Goal: Information Seeking & Learning: Learn about a topic

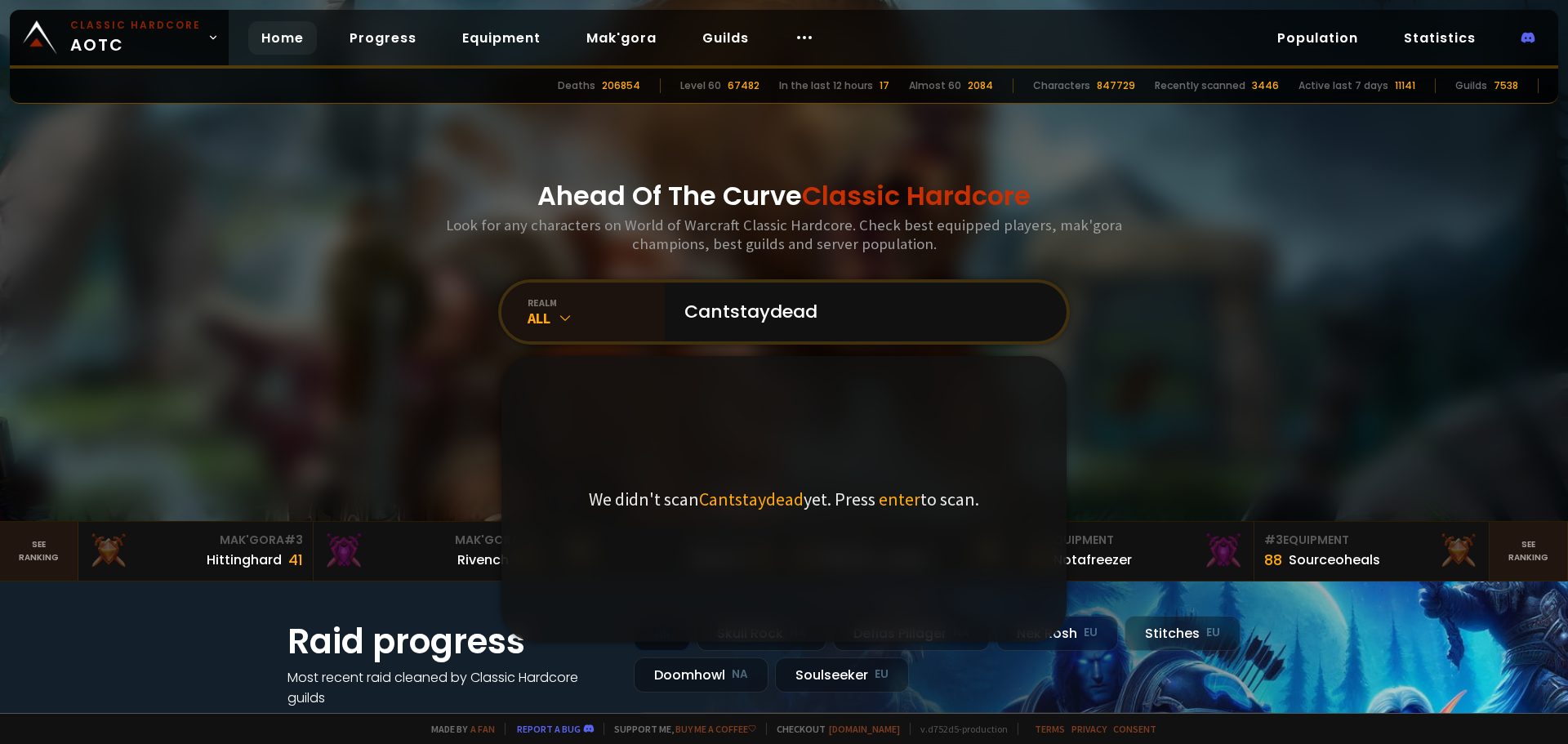
type input "Cantstaydead"
click at [895, 505] on span "enter" at bounding box center [900, 499] width 41 height 23
click at [896, 500] on span "enter" at bounding box center [900, 499] width 41 height 23
click at [901, 327] on input "Cantstaydead" at bounding box center [861, 311] width 373 height 59
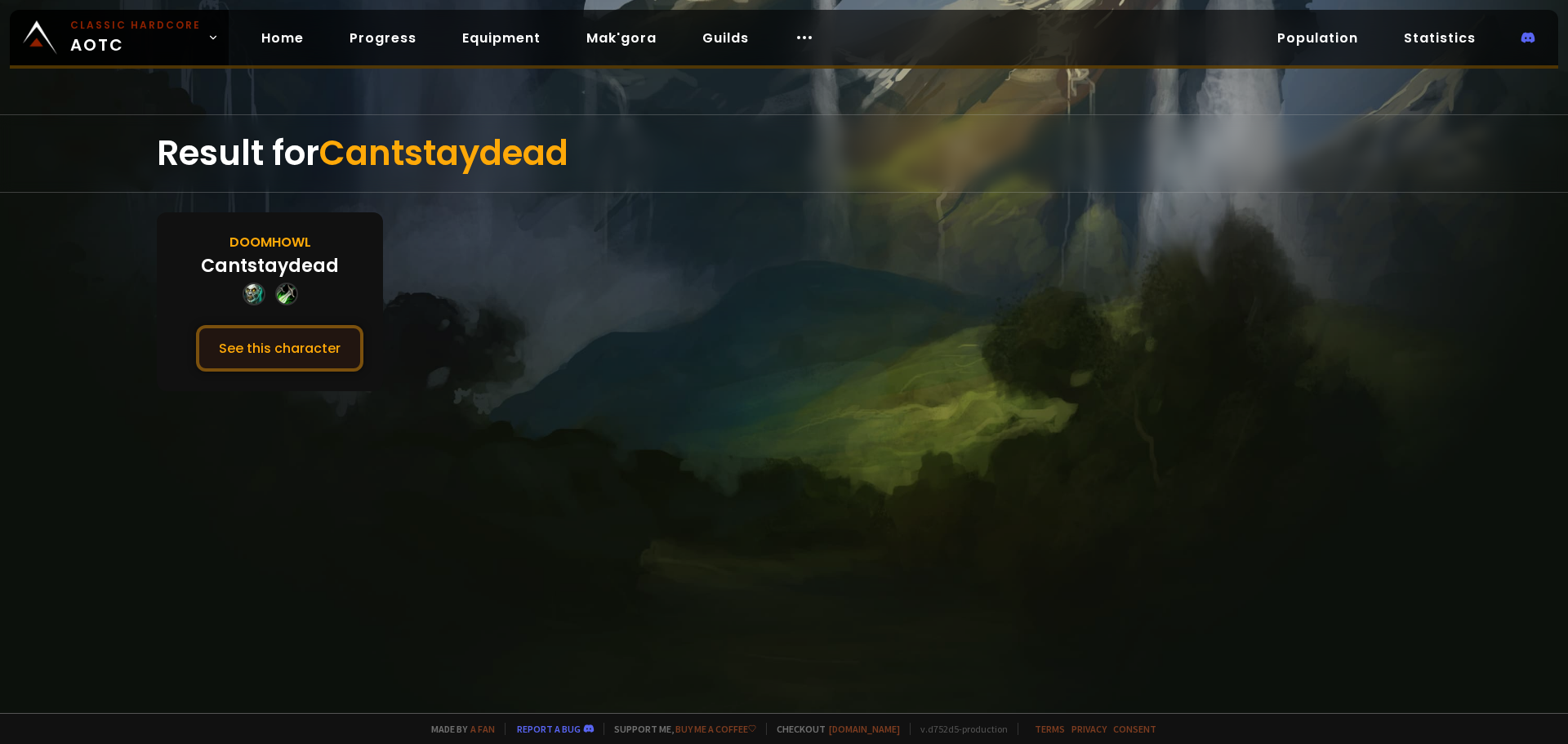
click at [265, 346] on button "See this character" at bounding box center [279, 348] width 168 height 46
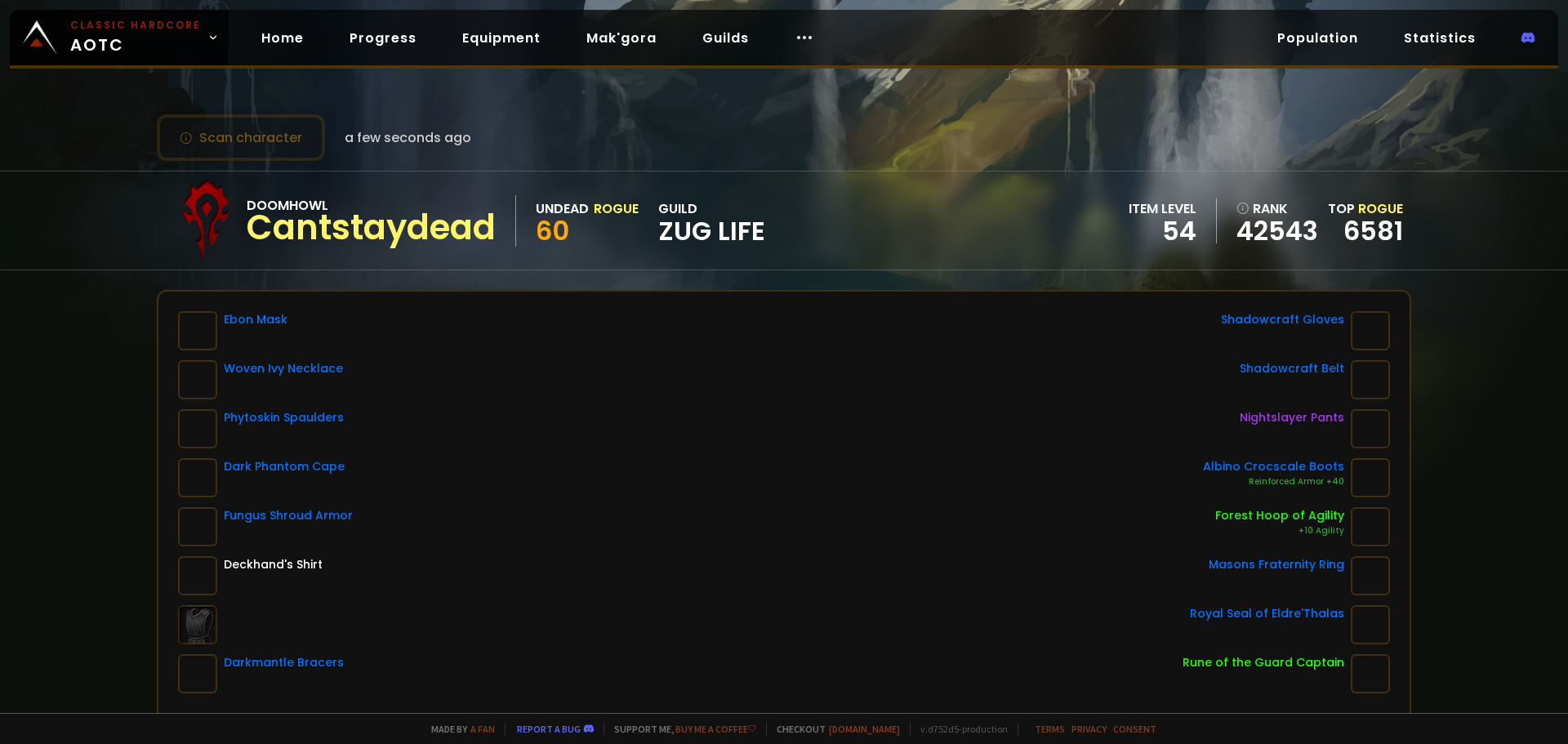
scroll to position [468, 0]
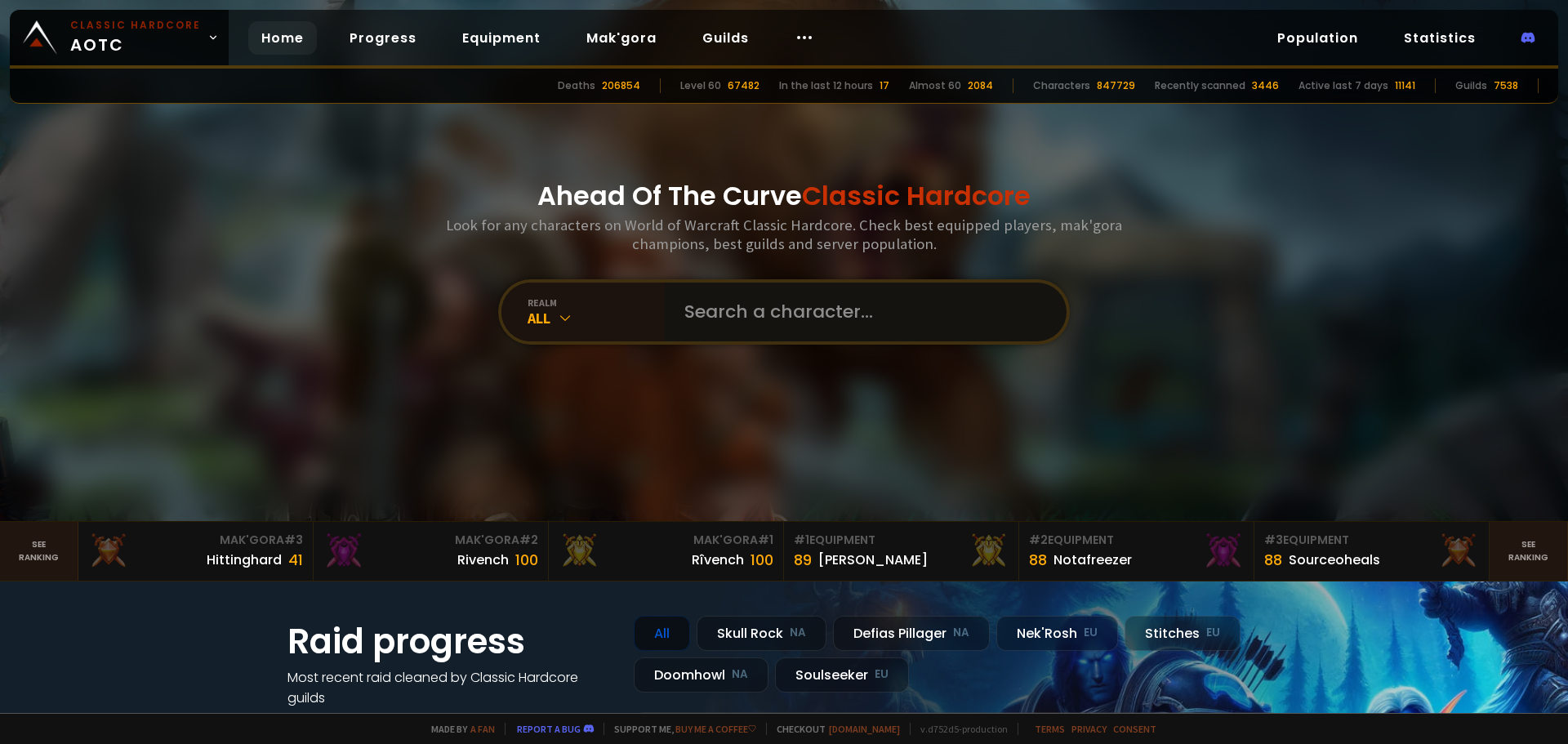
click at [751, 329] on input "text" at bounding box center [861, 311] width 373 height 59
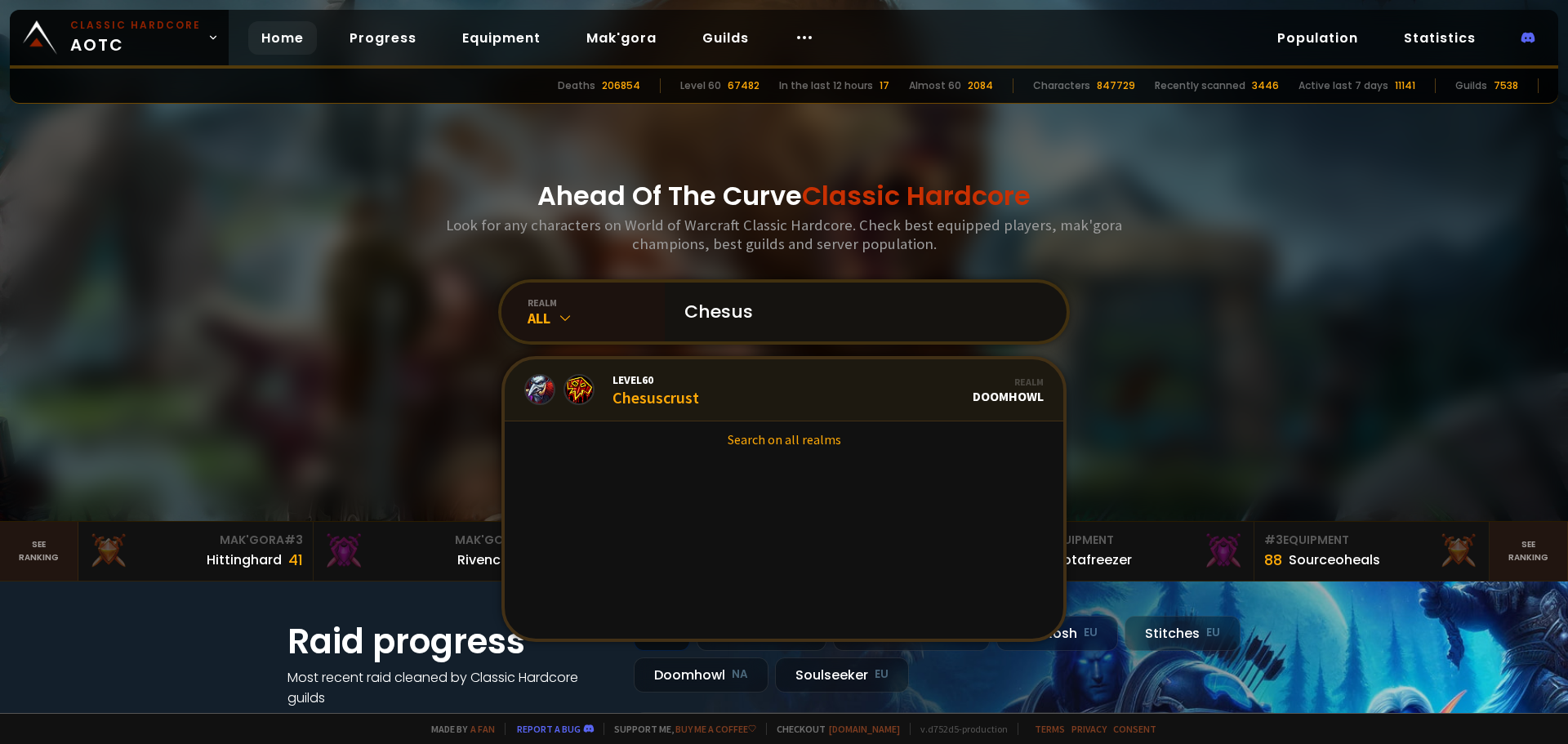
type input "Chesus"
click at [659, 397] on div "Level 60 Chesuscrust" at bounding box center [655, 390] width 87 height 36
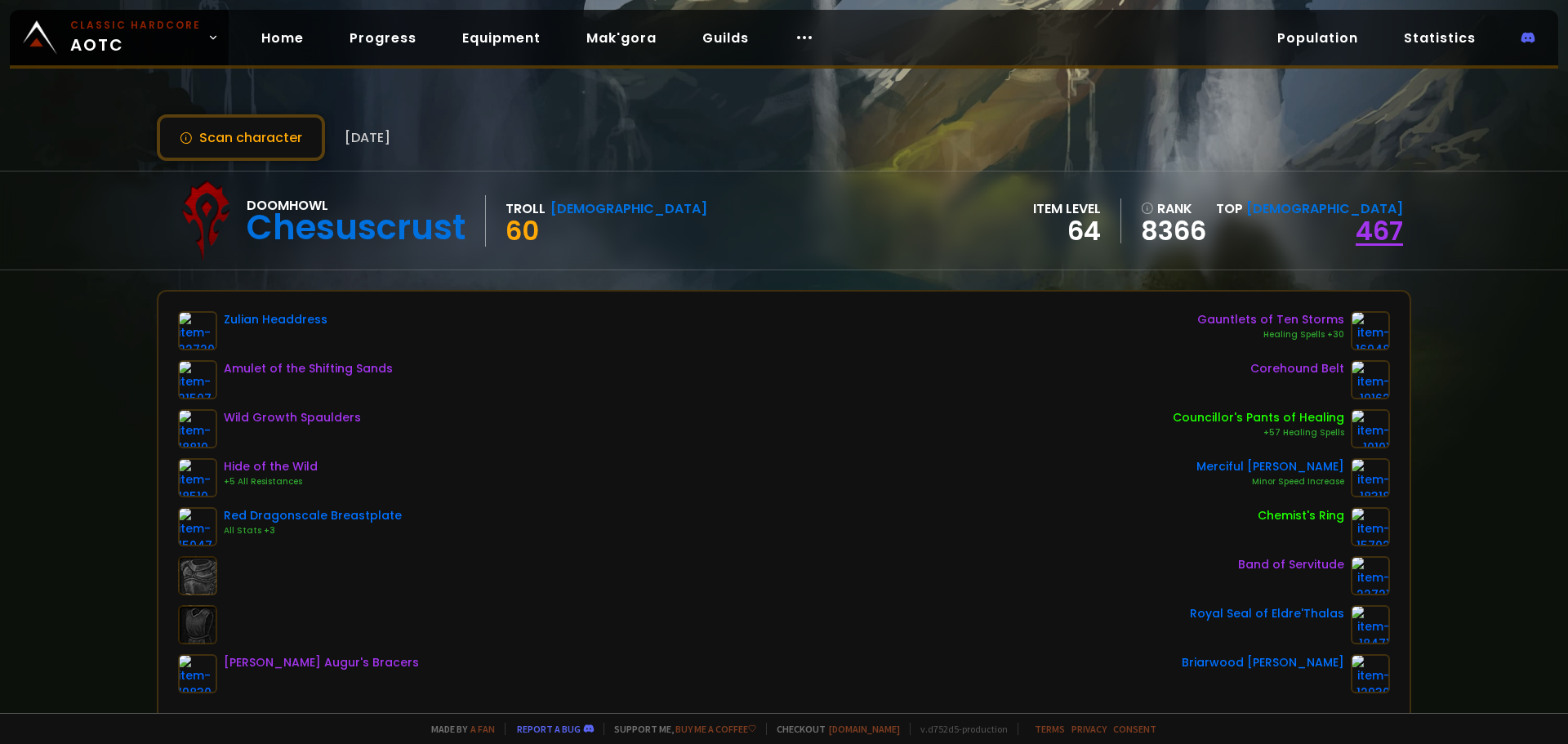
click at [1371, 237] on link "467" at bounding box center [1379, 230] width 47 height 36
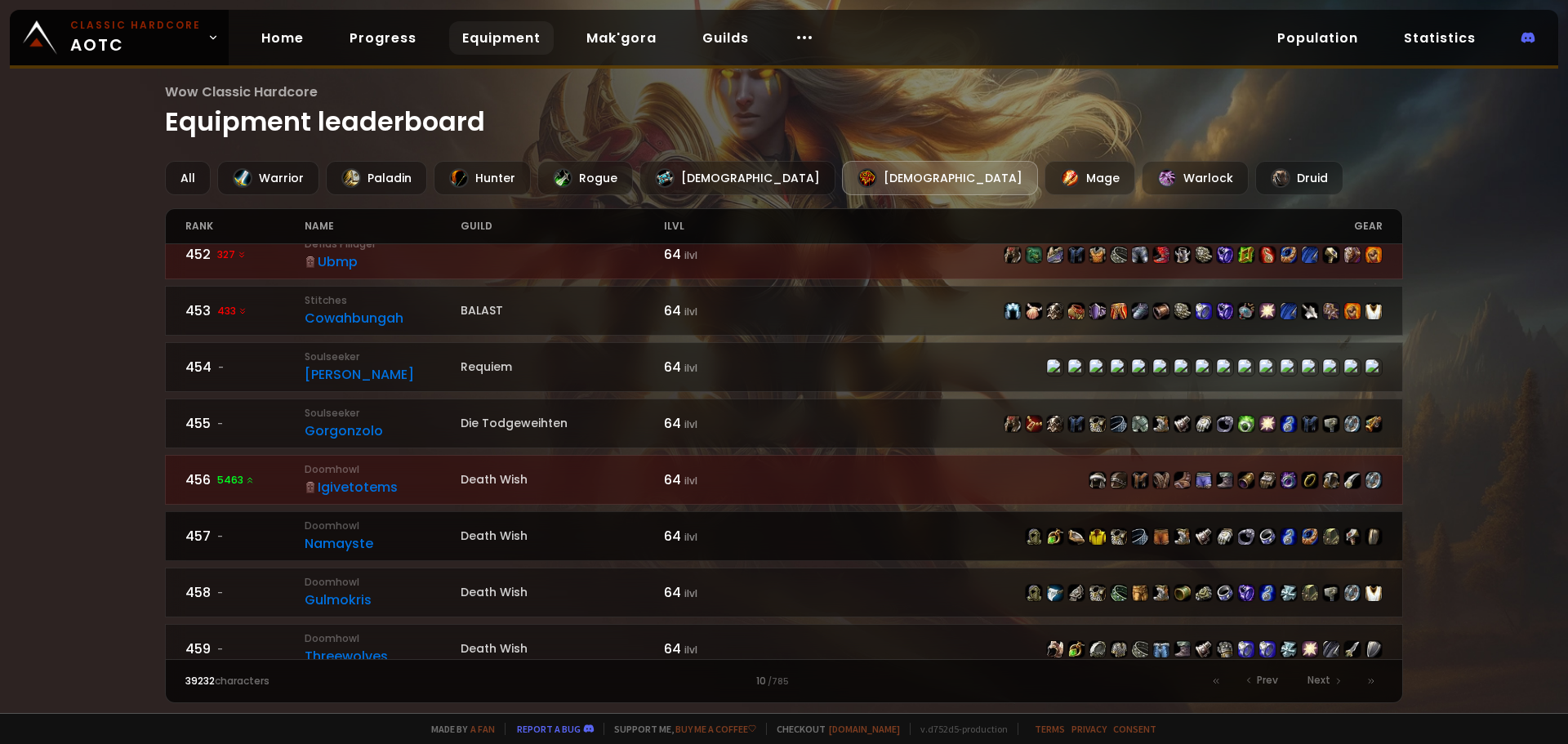
scroll to position [163, 0]
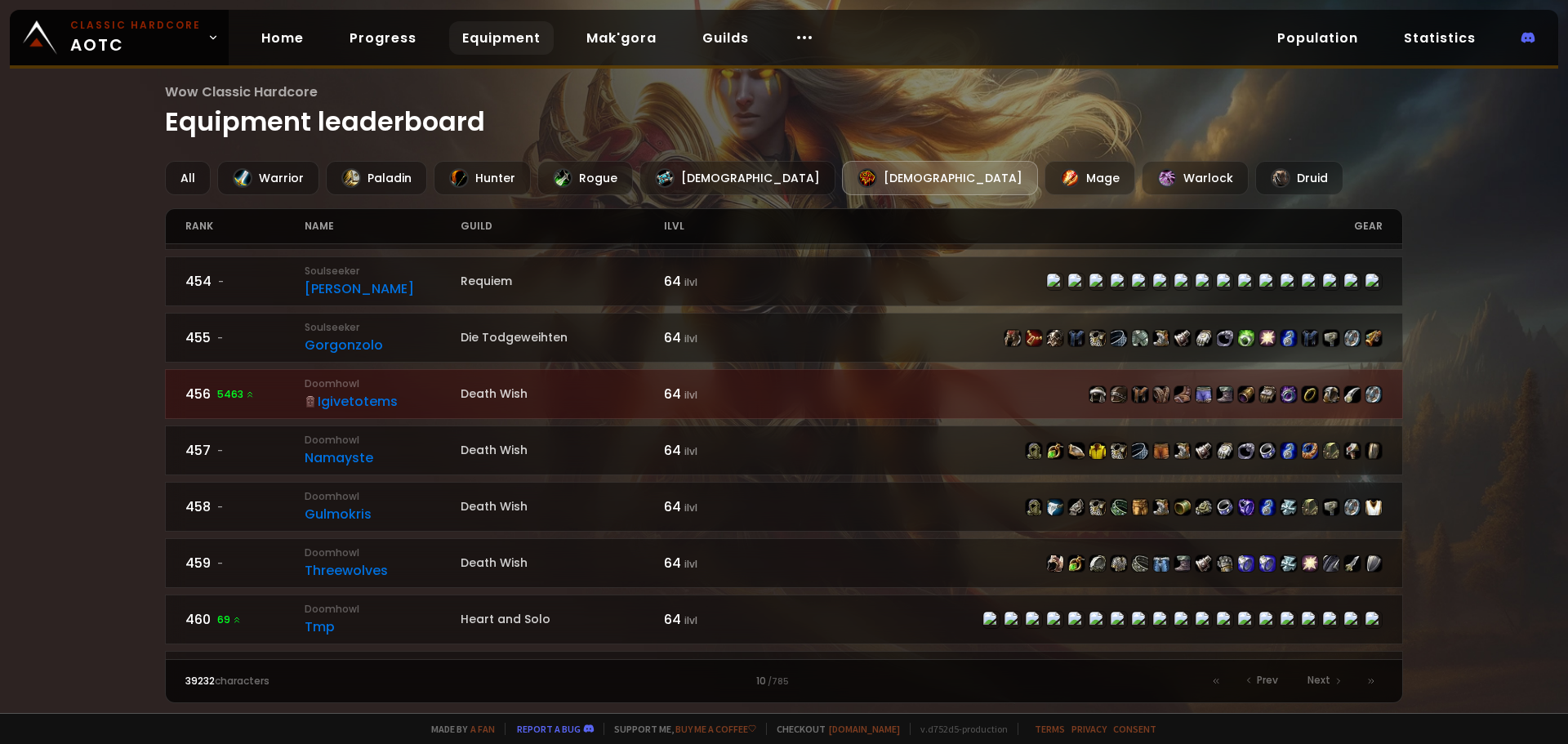
click at [1451, 491] on div "Wow Classic Hardcore Equipment leaderboard All Warrior Paladin Hunter Rogue Pri…" at bounding box center [784, 356] width 1568 height 713
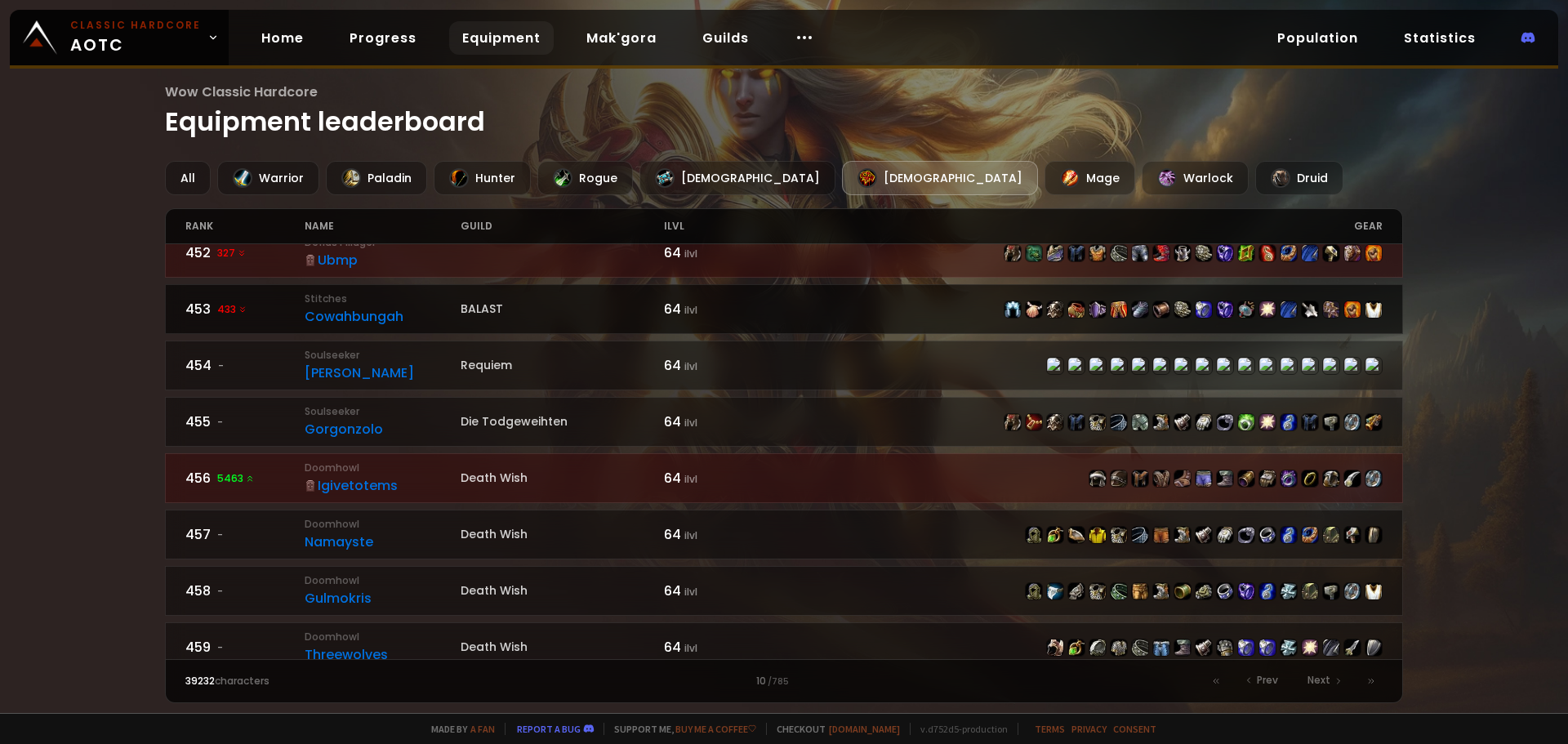
scroll to position [0, 0]
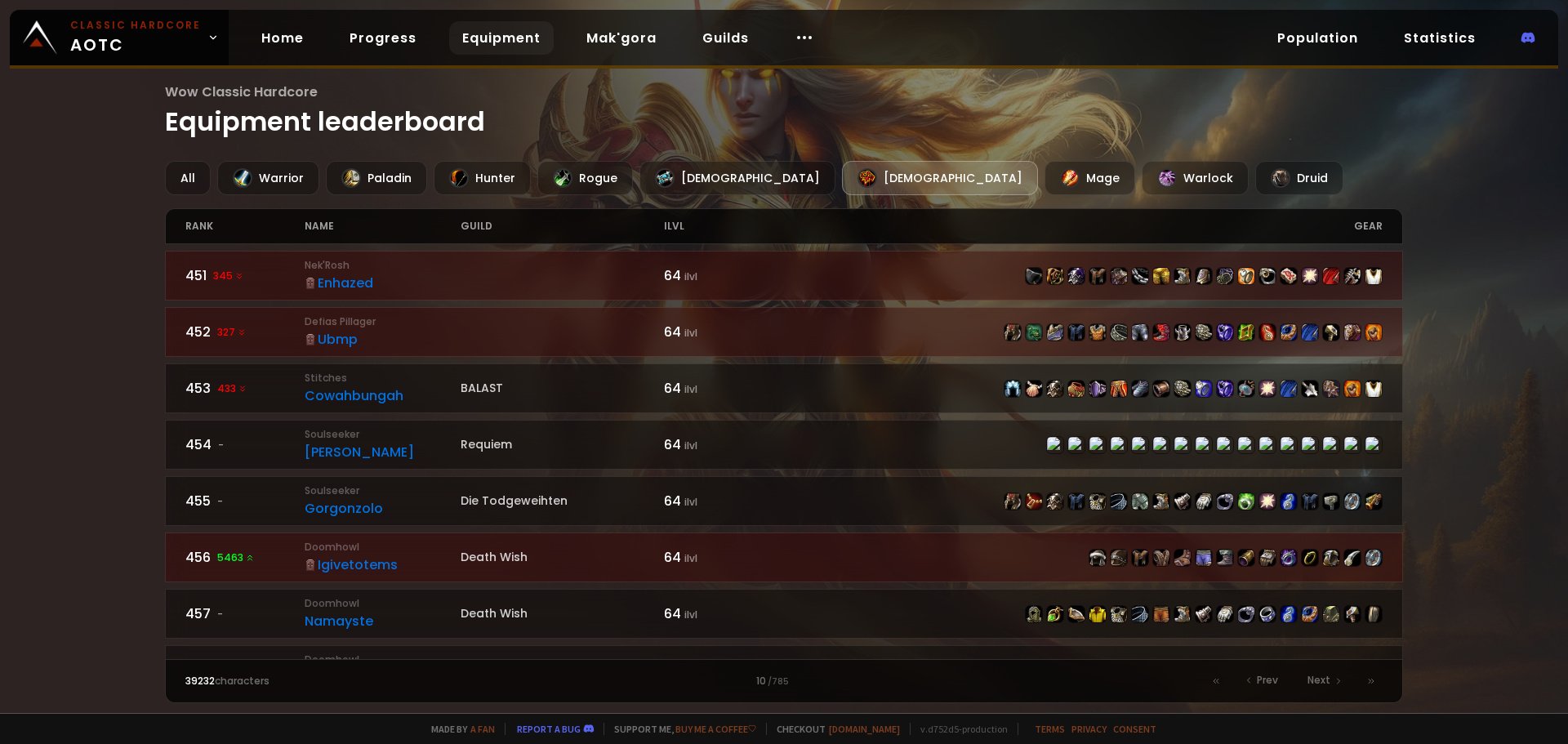
click at [85, 331] on div "Wow Classic Hardcore Equipment leaderboard All Warrior Paladin Hunter Rogue Pri…" at bounding box center [784, 356] width 1568 height 713
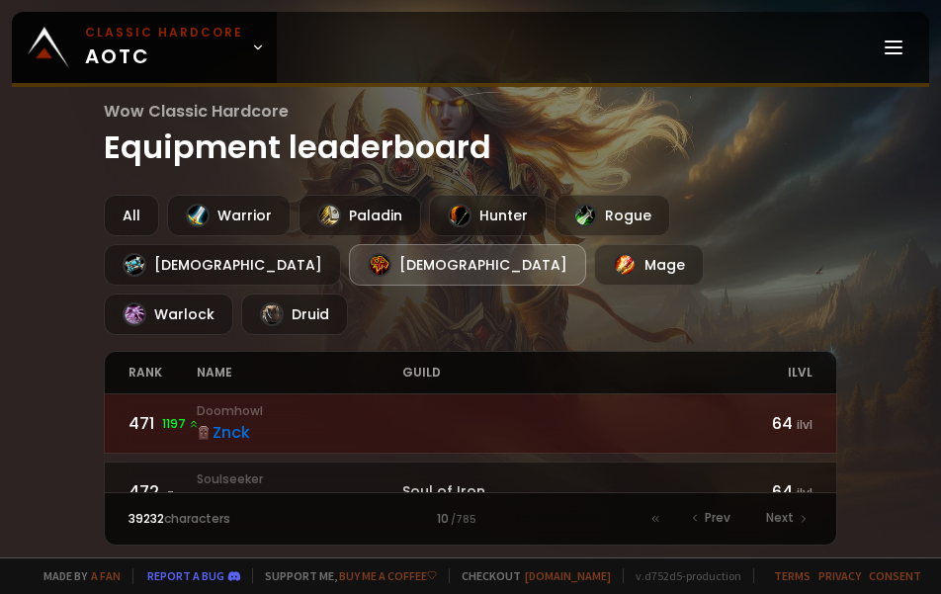
scroll to position [1038, 0]
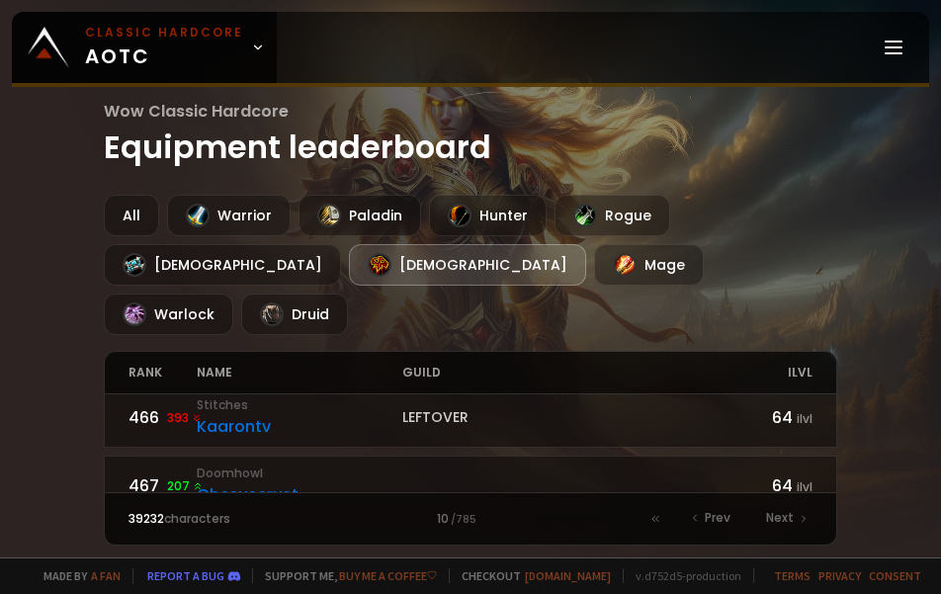
click at [349, 265] on div "[DEMOGRAPHIC_DATA]" at bounding box center [467, 265] width 237 height 42
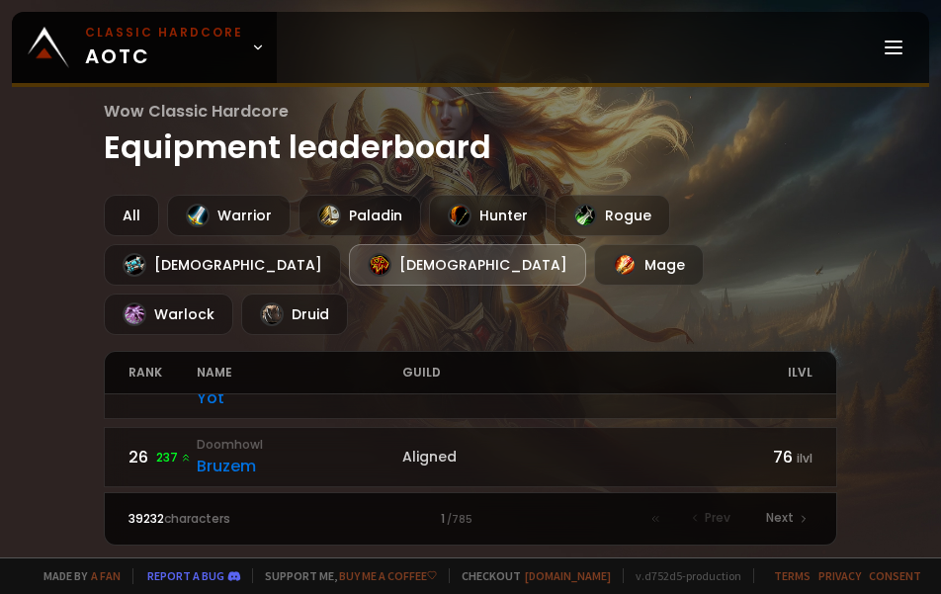
scroll to position [642, 0]
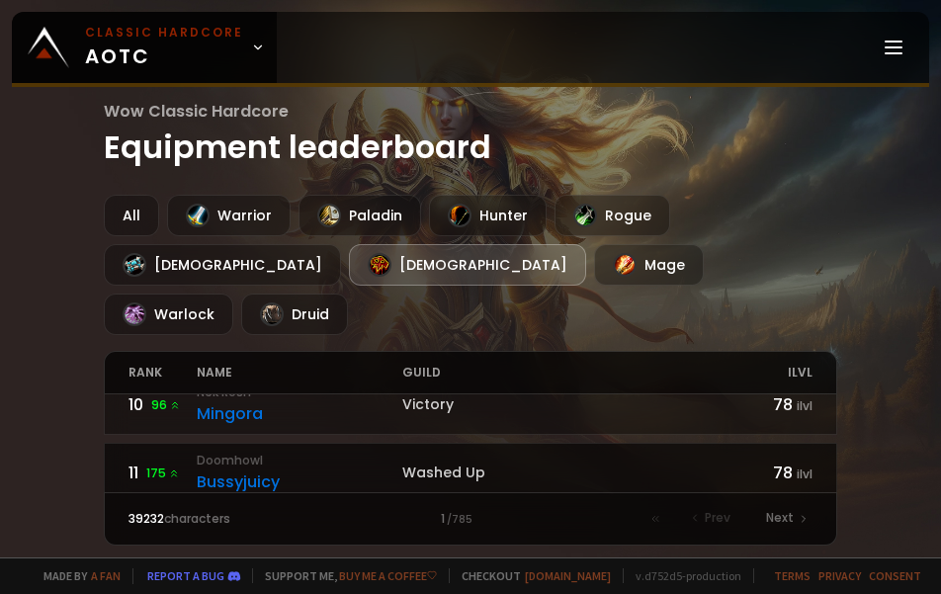
click at [671, 463] on div "Washed Up" at bounding box center [573, 473] width 342 height 21
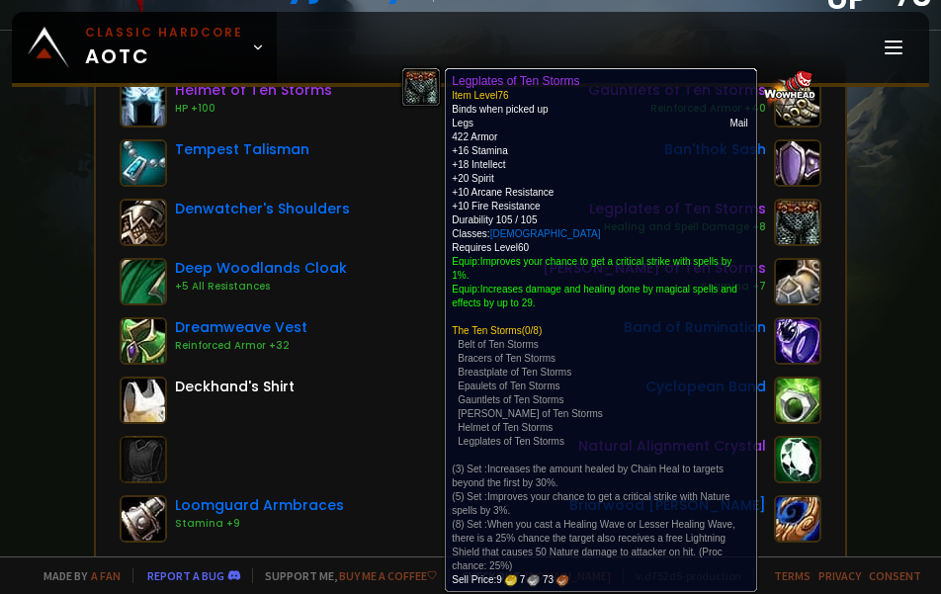
scroll to position [198, 0]
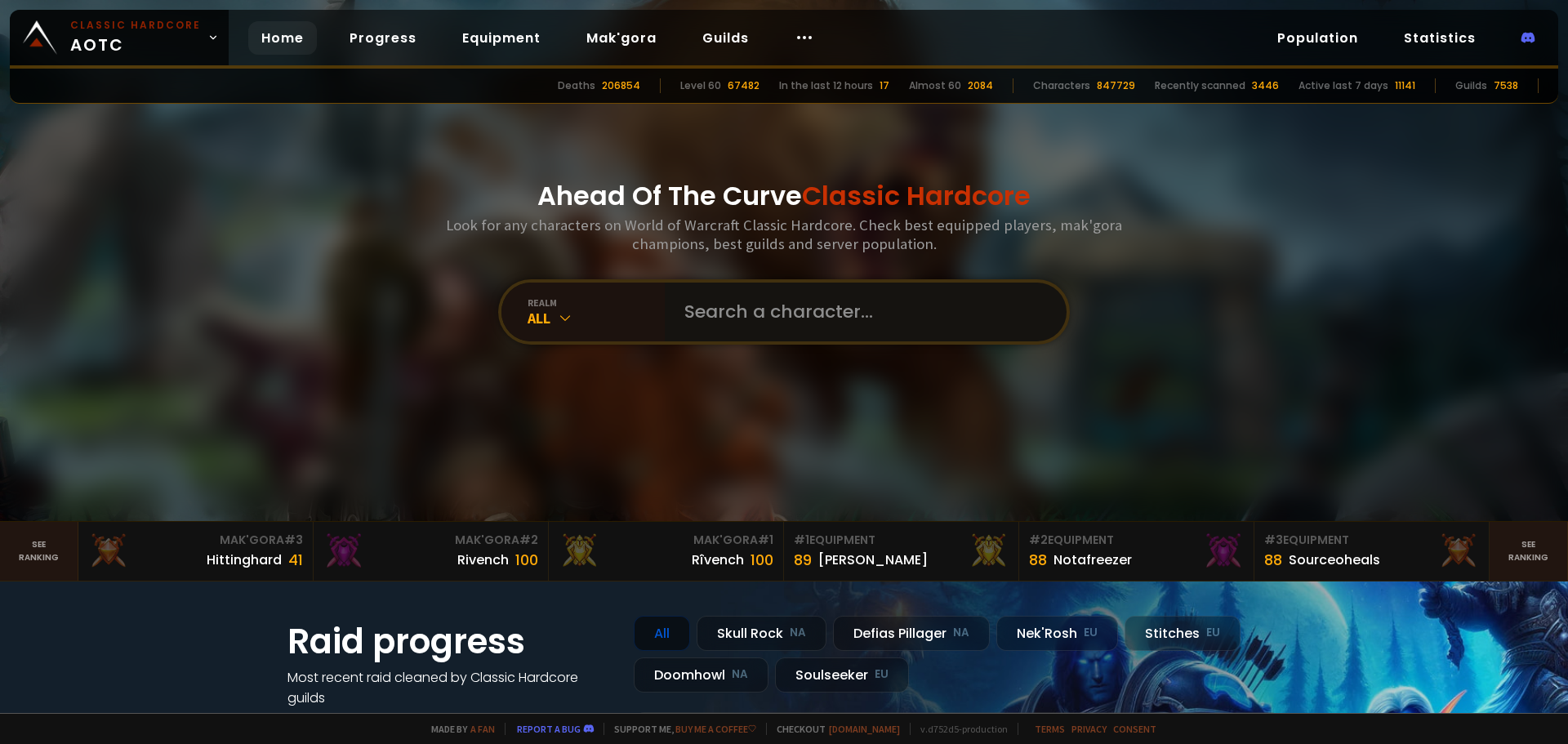
click at [735, 316] on input "text" at bounding box center [861, 311] width 373 height 59
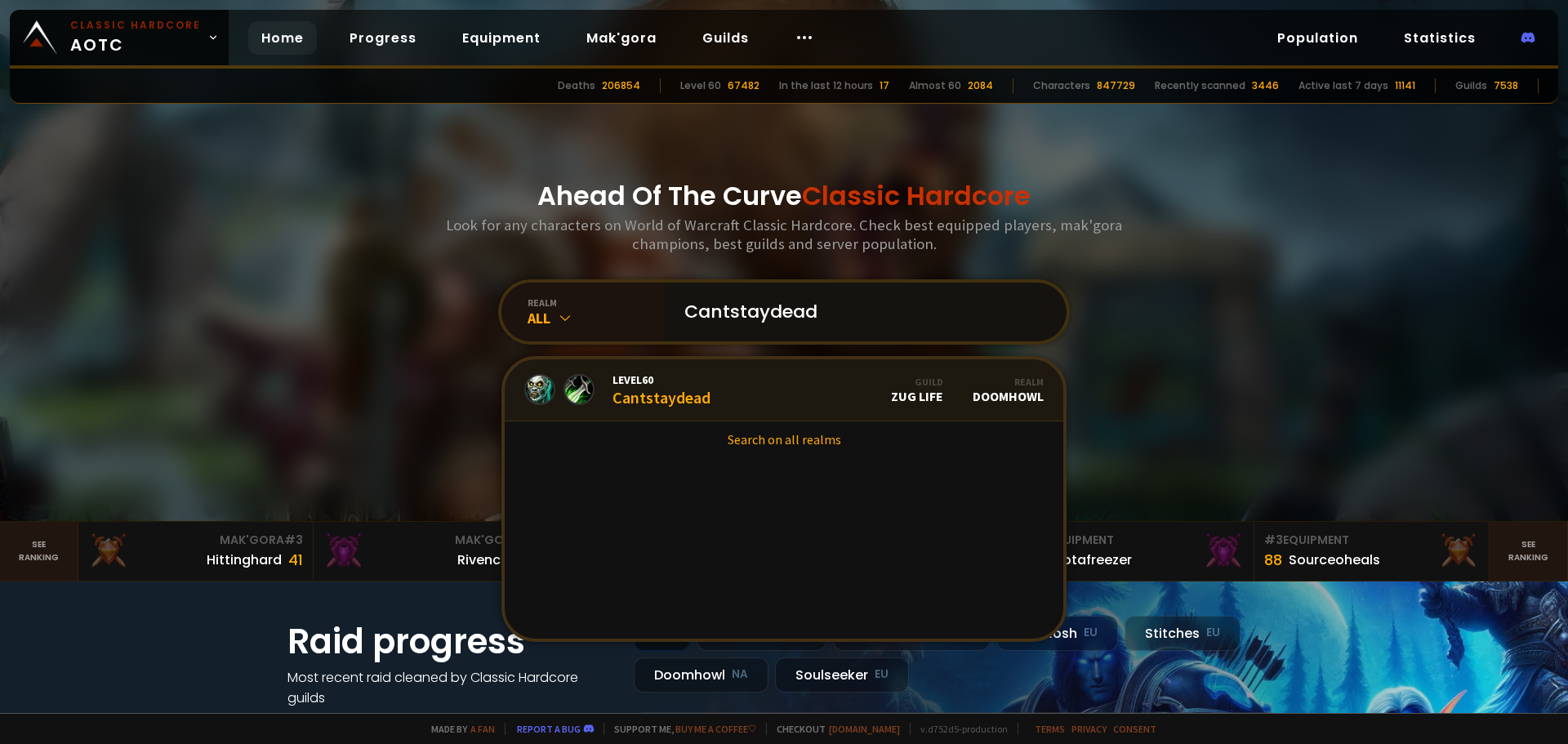
type input "Cantstaydead"
click at [681, 396] on div "Level 60 Cantstaydead" at bounding box center [661, 390] width 98 height 36
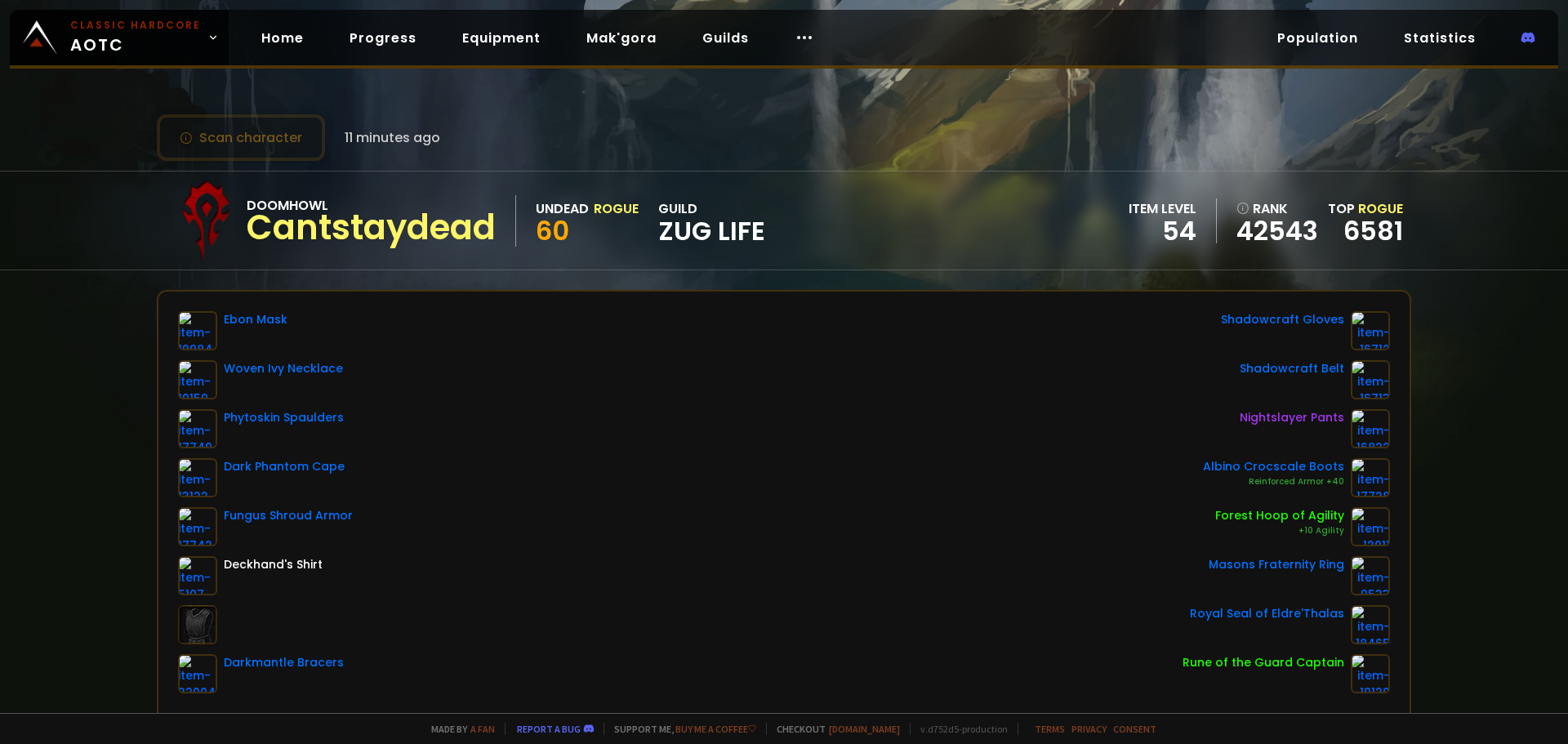
click at [1040, 372] on div "Ebon Mask Woven Ivy Necklace Phytoskin Spaulders Dark Phantom Cape Fungus Shrou…" at bounding box center [784, 502] width 1212 height 382
